Goal: Information Seeking & Learning: Learn about a topic

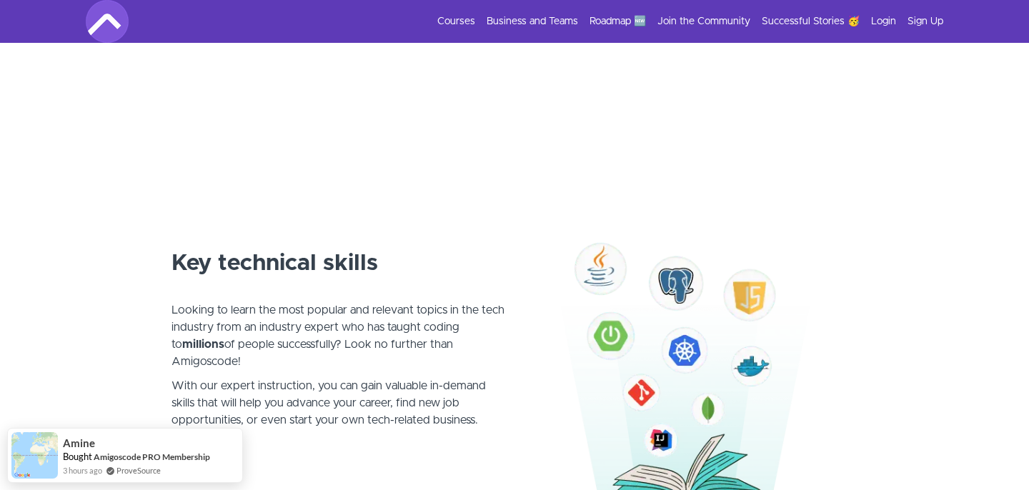
scroll to position [742, 0]
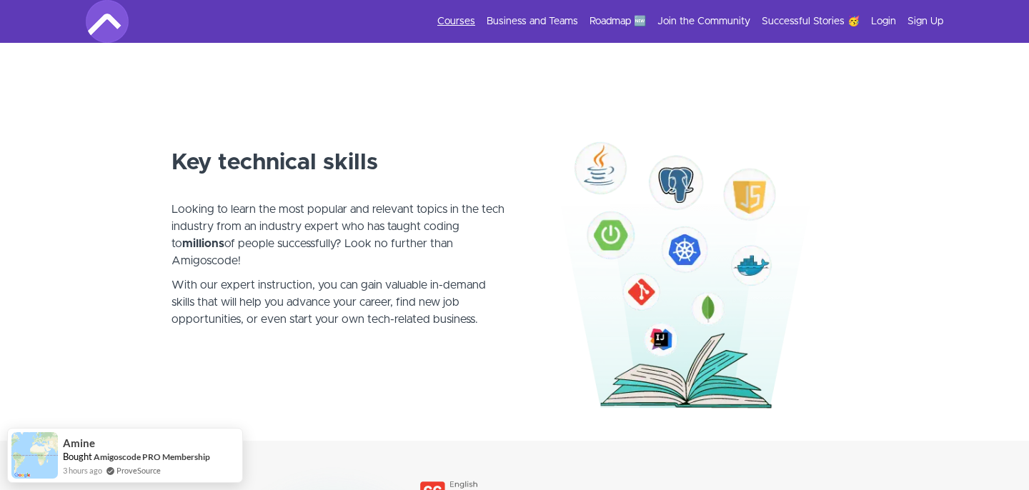
click at [475, 19] on link "Courses" at bounding box center [456, 21] width 38 height 14
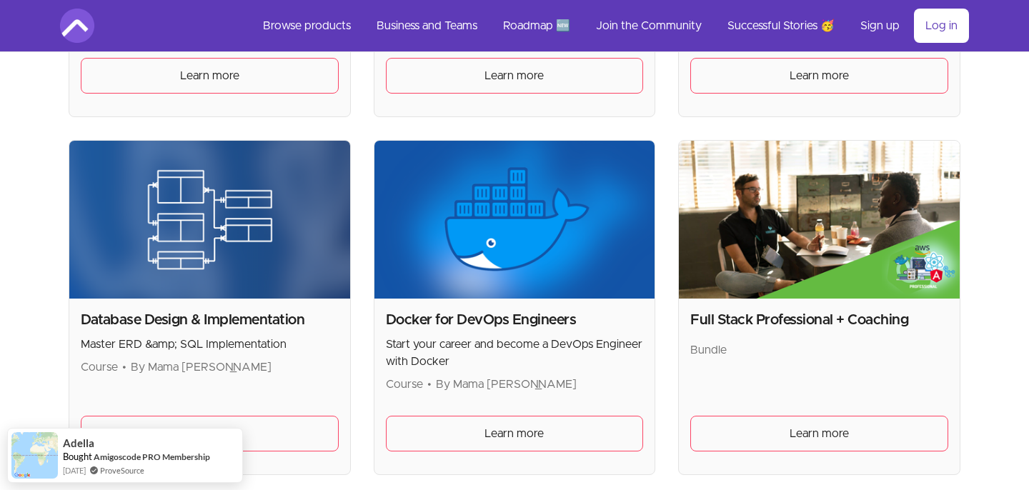
scroll to position [566, 0]
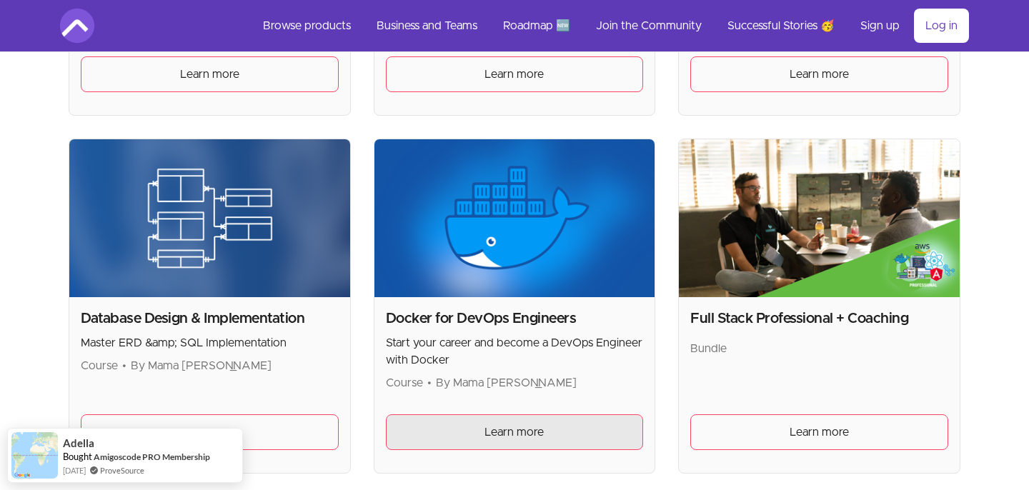
click at [480, 438] on link "Learn more" at bounding box center [515, 432] width 258 height 36
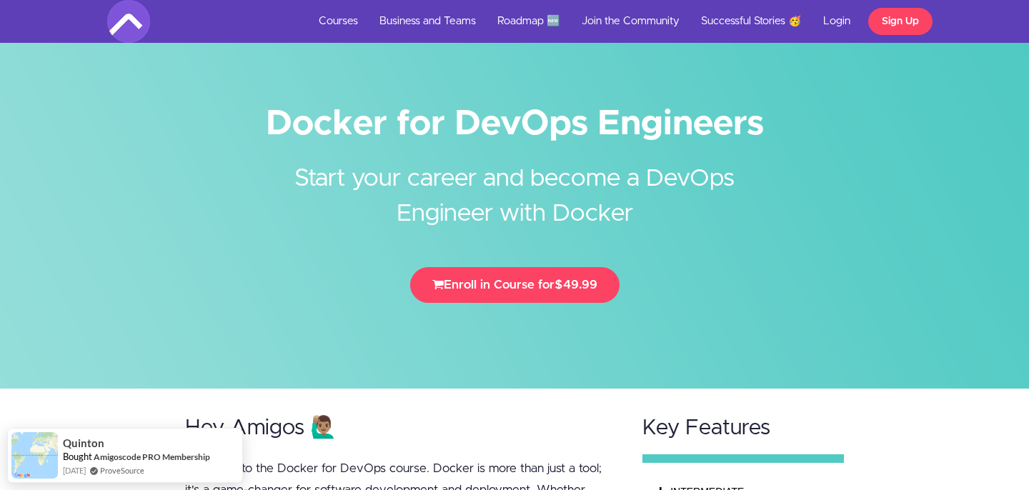
scroll to position [7, 0]
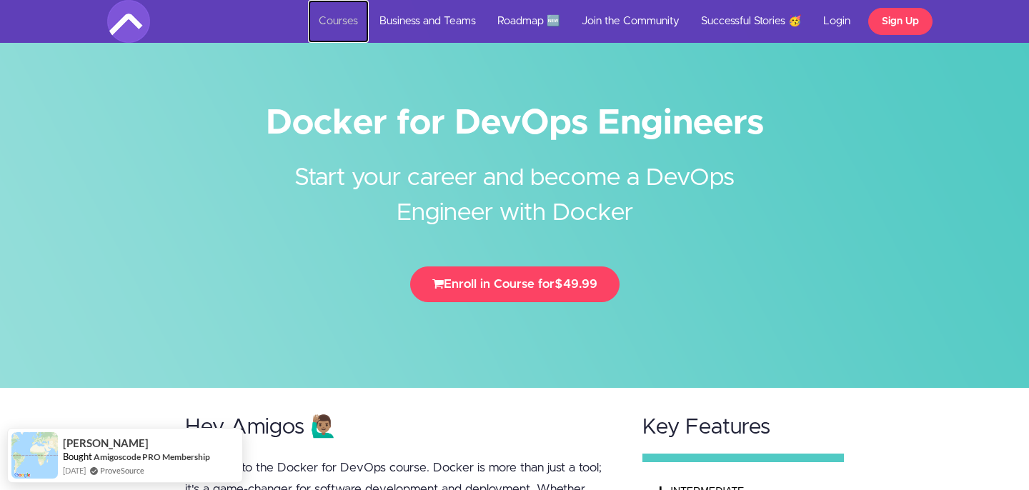
click at [352, 24] on link "Courses" at bounding box center [338, 21] width 61 height 43
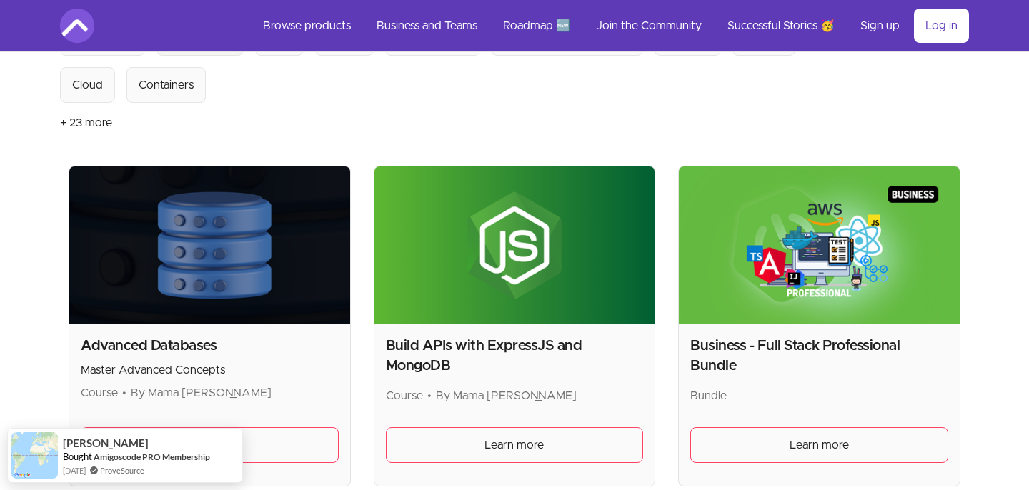
scroll to position [197, 0]
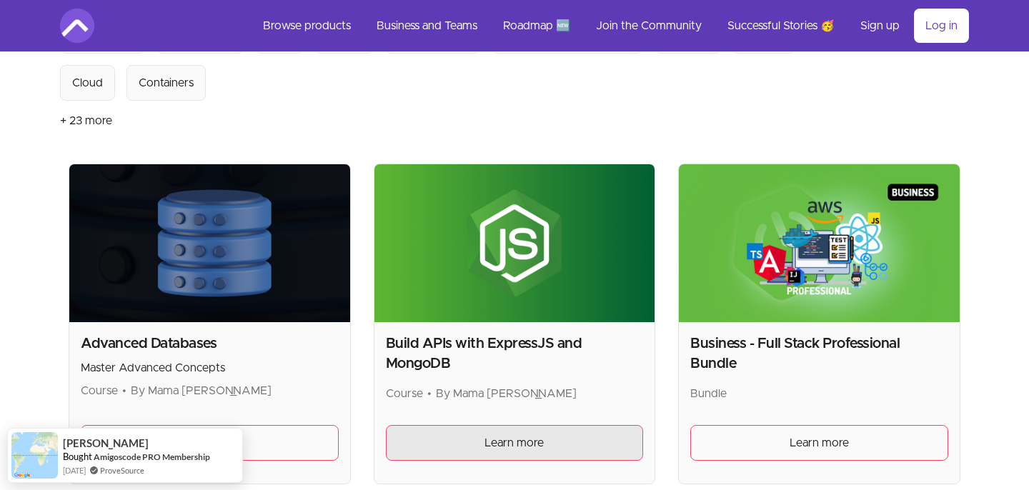
click at [493, 434] on link "Learn more" at bounding box center [515, 443] width 258 height 36
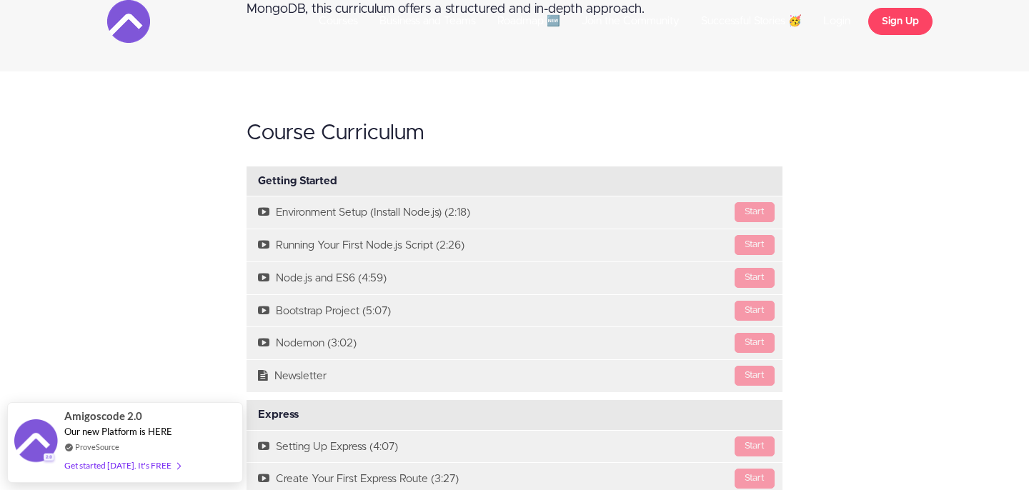
scroll to position [979, 0]
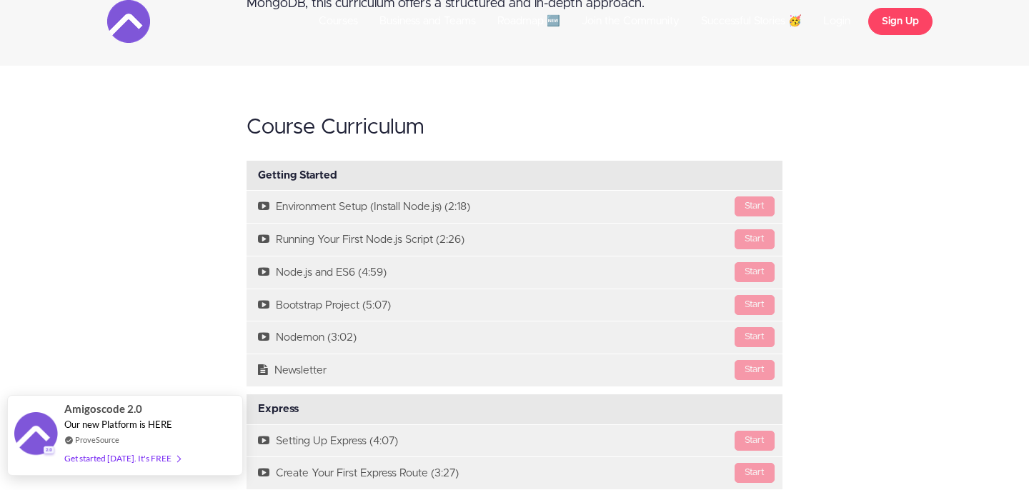
click at [90, 462] on div "Get started [DATE]. It's FREE" at bounding box center [122, 458] width 116 height 16
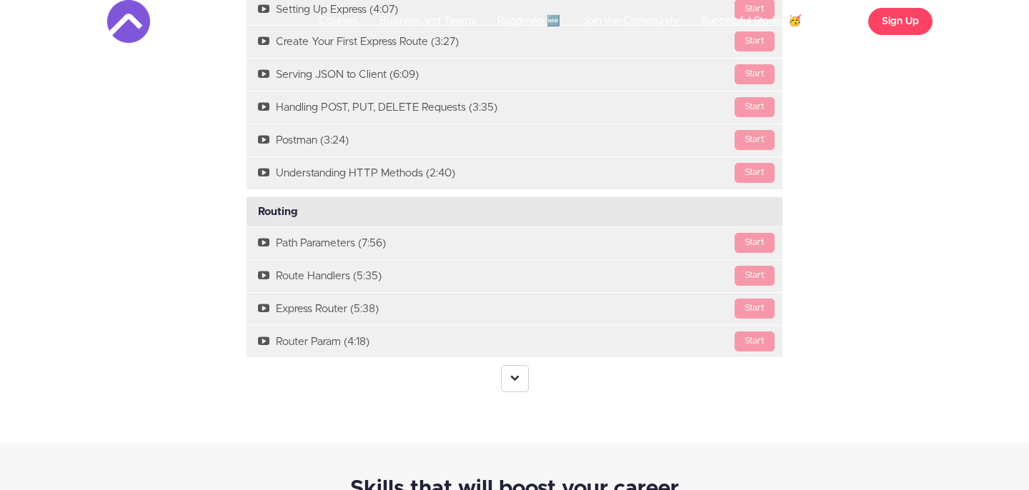
scroll to position [1504, 0]
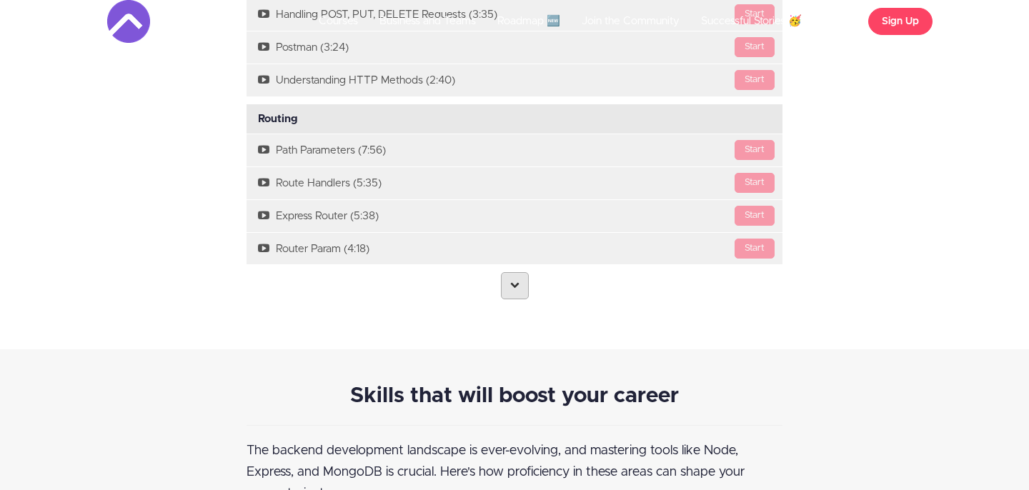
click at [503, 284] on link at bounding box center [515, 285] width 28 height 27
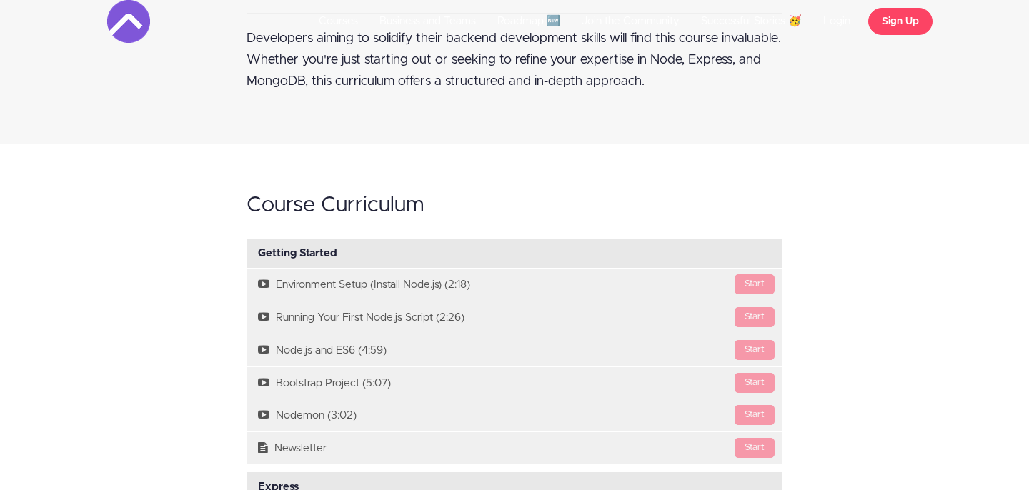
scroll to position [900, 0]
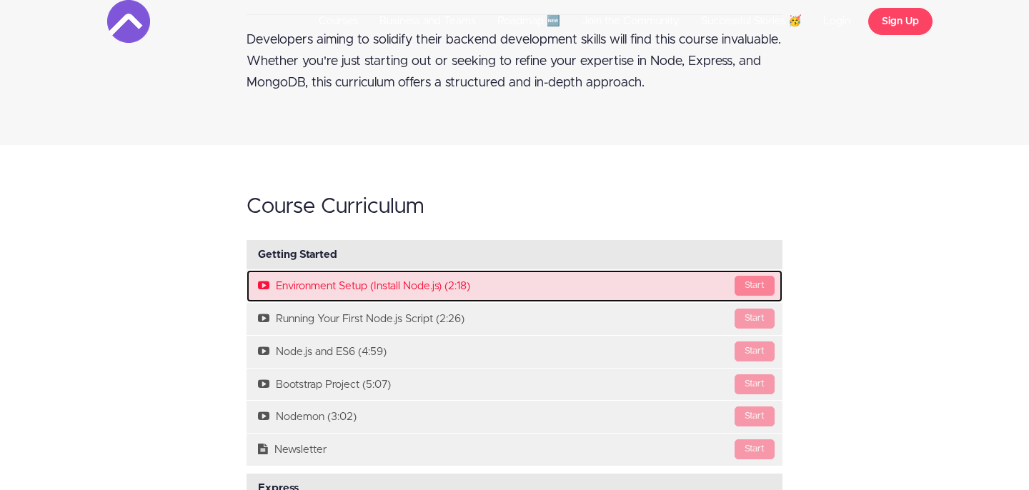
click at [754, 286] on div "Start" at bounding box center [754, 286] width 40 height 20
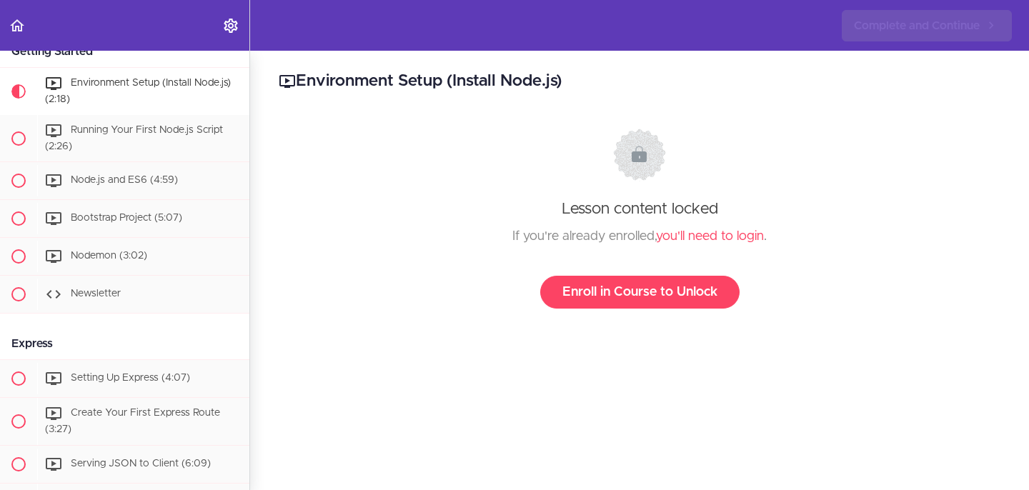
scroll to position [92, 0]
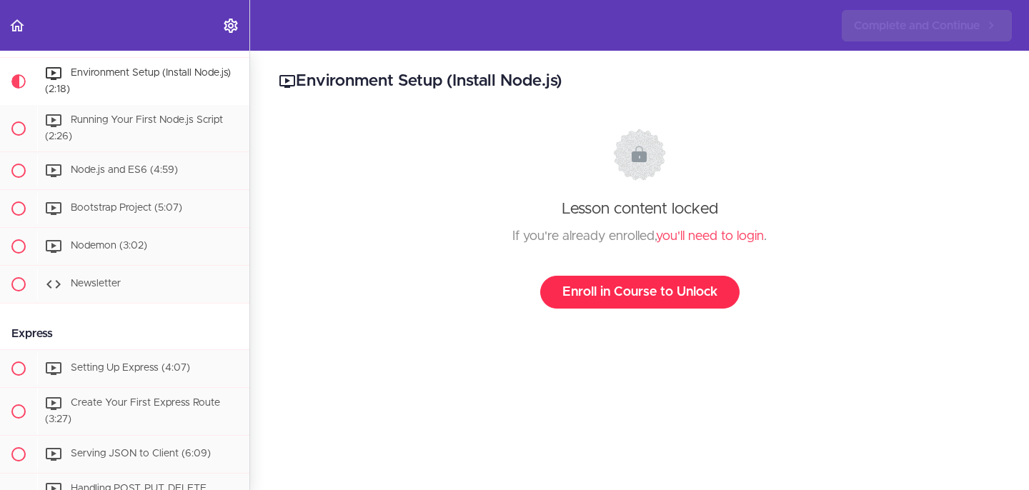
click at [612, 299] on link "Enroll in Course to Unlock" at bounding box center [639, 292] width 199 height 33
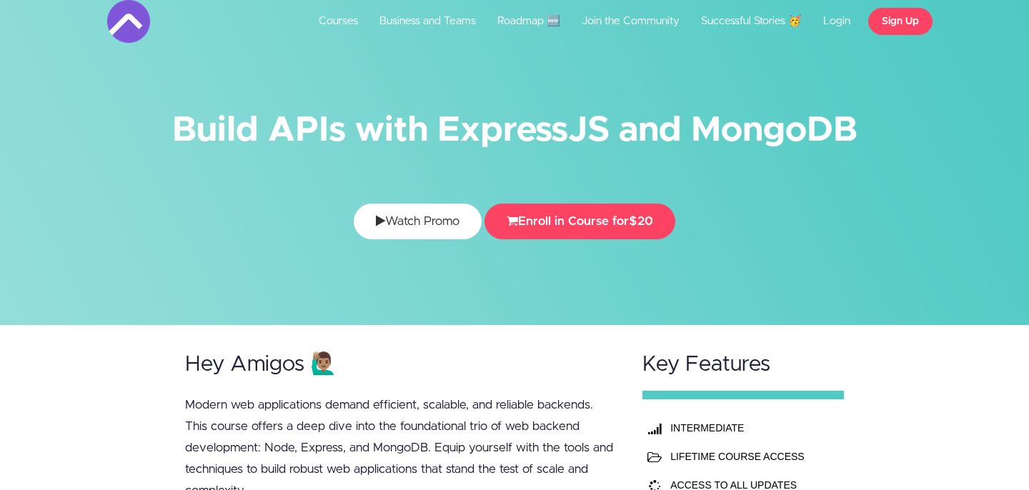
click at [357, 222] on link "Watch Promo" at bounding box center [418, 222] width 128 height 36
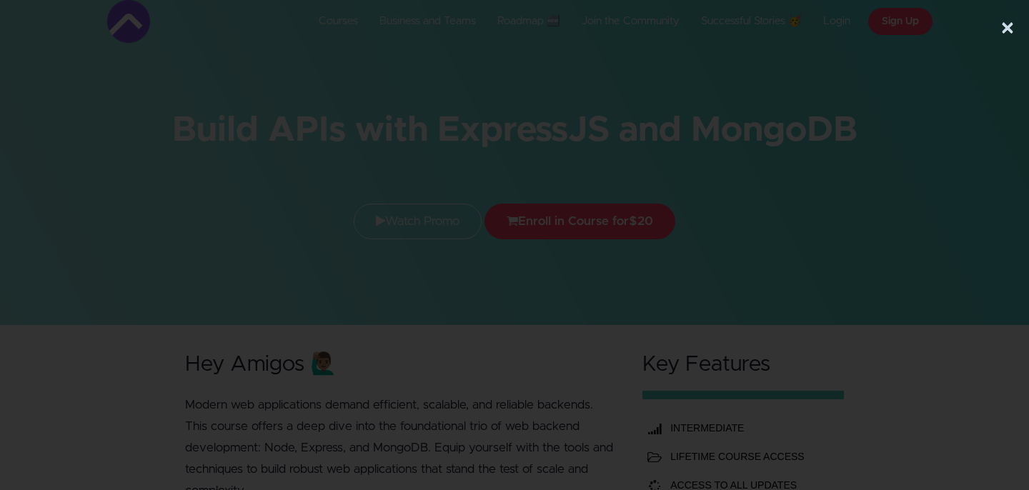
click at [964, 166] on div at bounding box center [514, 248] width 1029 height 374
